Goal: Information Seeking & Learning: Find specific page/section

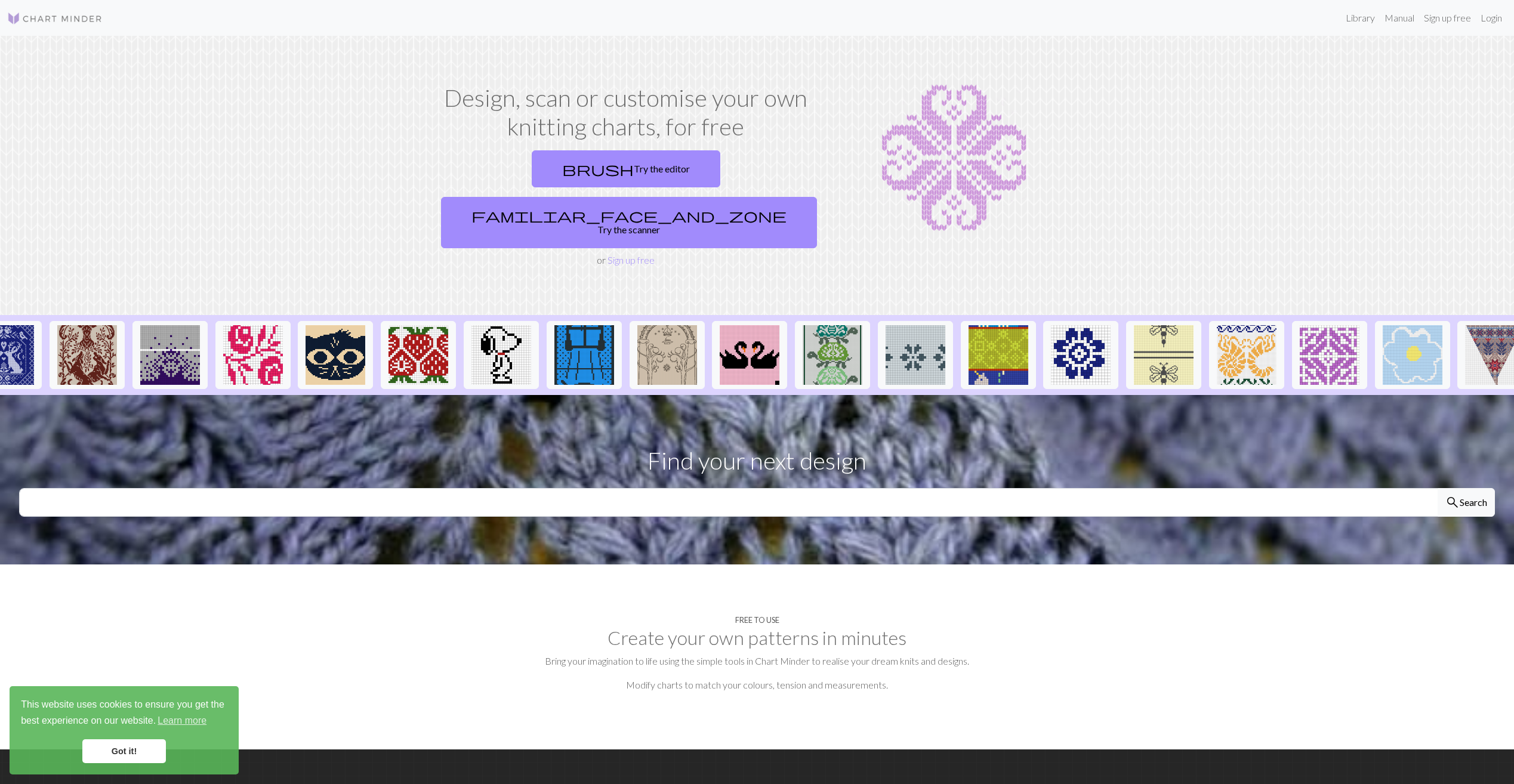
scroll to position [0, 557]
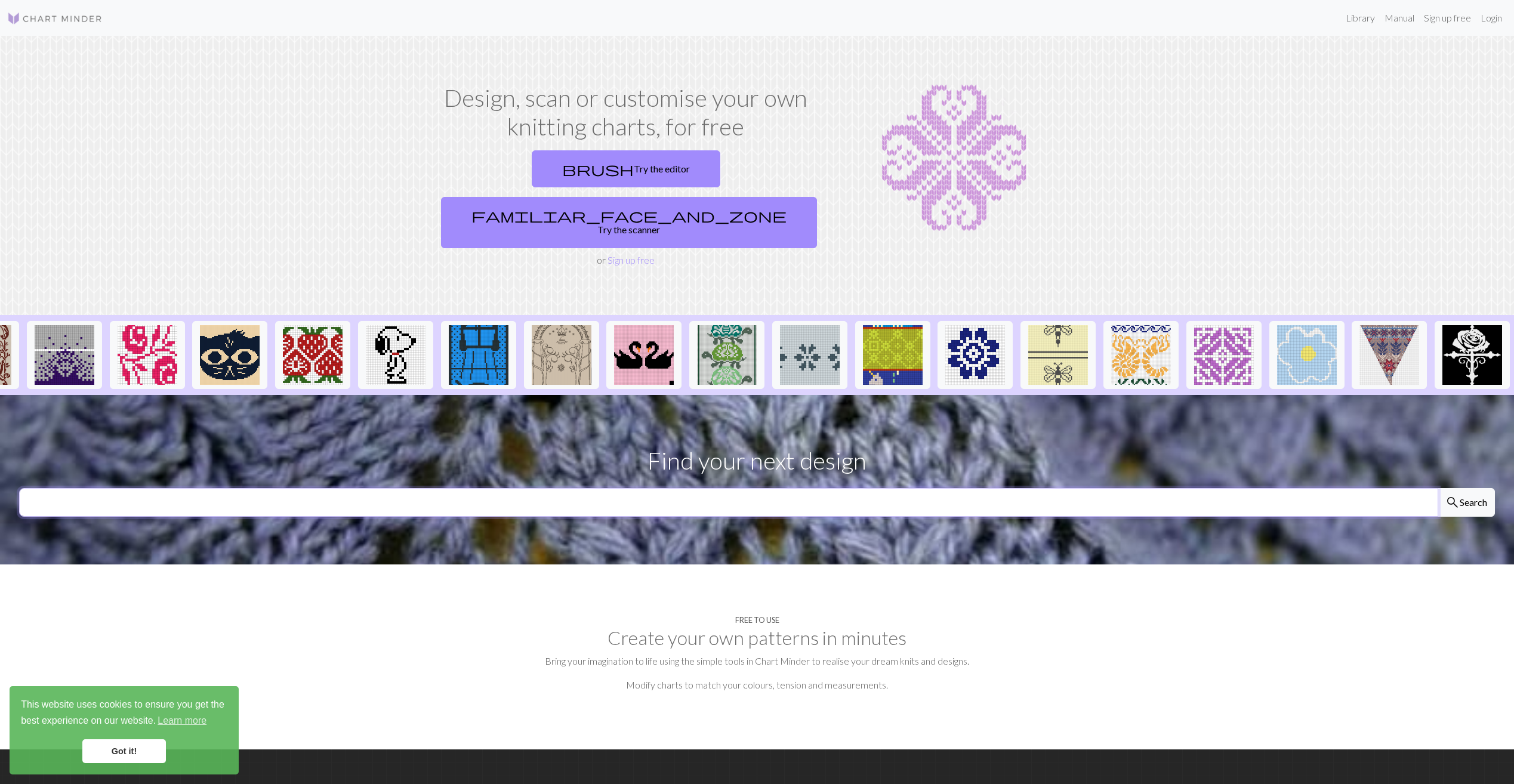
click at [1039, 488] on input "text" at bounding box center [729, 502] width 1419 height 28
type input "itzy"
click at [1438, 488] on button "search Search" at bounding box center [1466, 502] width 58 height 28
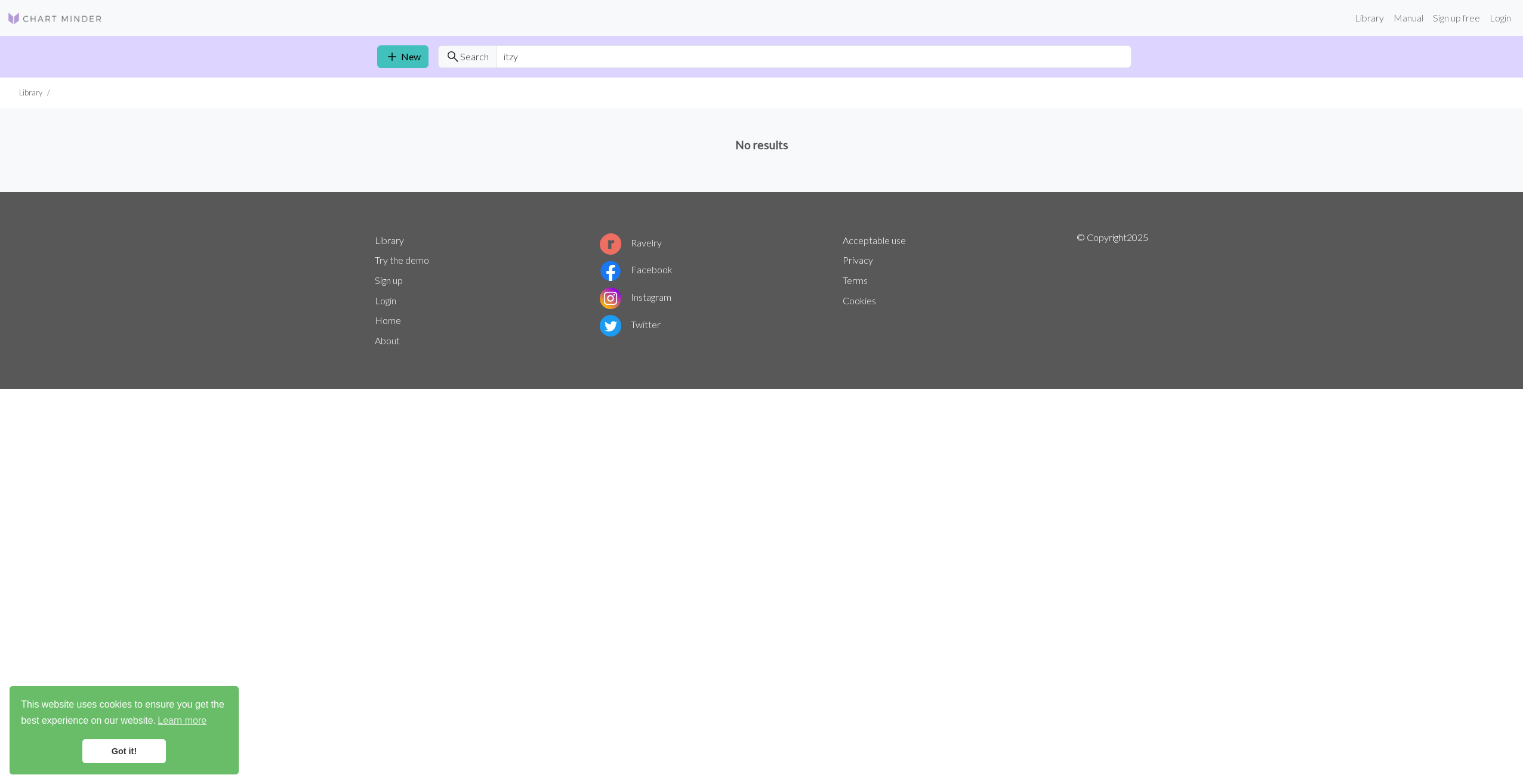
click at [34, 6] on div "Library Manual Sign up free Login" at bounding box center [761, 18] width 1523 height 24
click at [34, 15] on img at bounding box center [55, 19] width 96 height 14
